Goal: Task Accomplishment & Management: Manage account settings

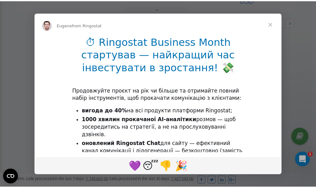
scroll to position [187, 0]
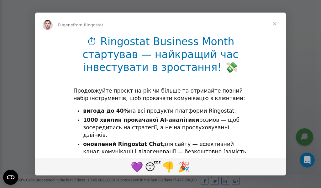
click at [276, 23] on span "Close" at bounding box center [274, 24] width 23 height 23
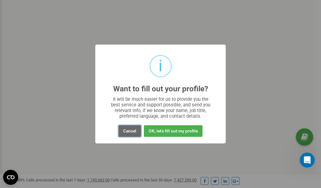
click at [128, 132] on button "Cancel" at bounding box center [129, 131] width 23 height 12
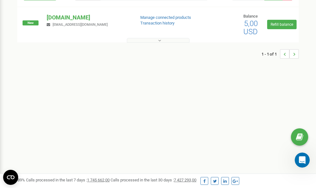
scroll to position [0, 0]
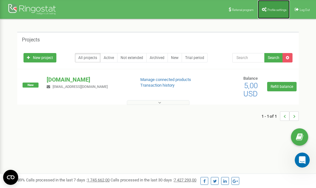
click at [271, 8] on span "Profile settings" at bounding box center [276, 9] width 19 height 3
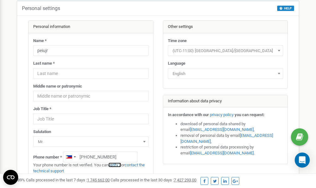
click at [117, 165] on link "verify it" at bounding box center [114, 164] width 13 height 5
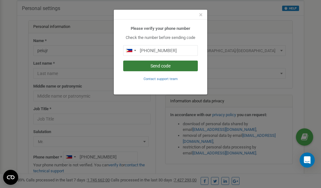
click at [153, 65] on button "Send code" at bounding box center [160, 65] width 75 height 11
